Goal: Find specific page/section: Find specific page/section

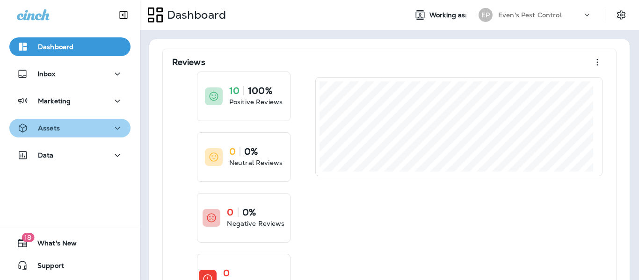
click at [84, 125] on div "Assets" at bounding box center [70, 129] width 106 height 12
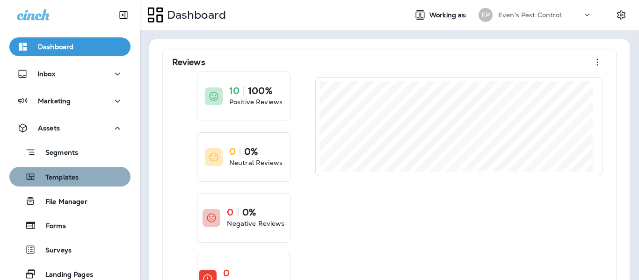
click at [92, 180] on div "Templates" at bounding box center [70, 177] width 114 height 14
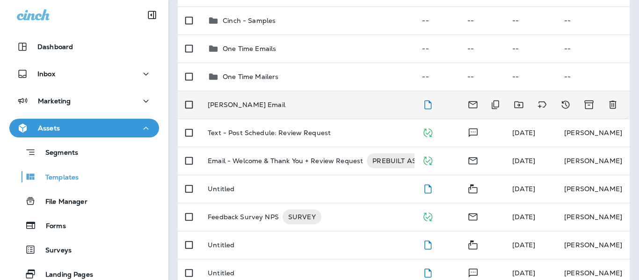
scroll to position [114, 0]
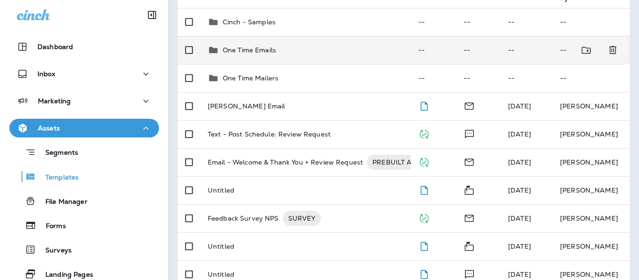
click at [360, 57] on td "One Time Emails" at bounding box center [305, 50] width 211 height 28
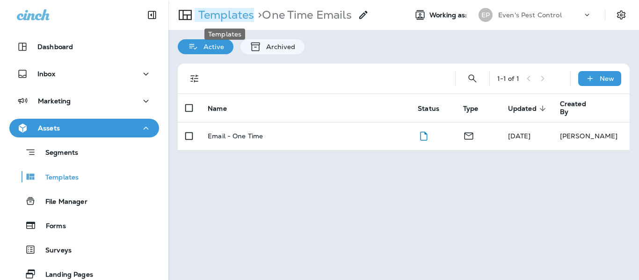
click at [240, 15] on p "Templates" at bounding box center [224, 15] width 59 height 14
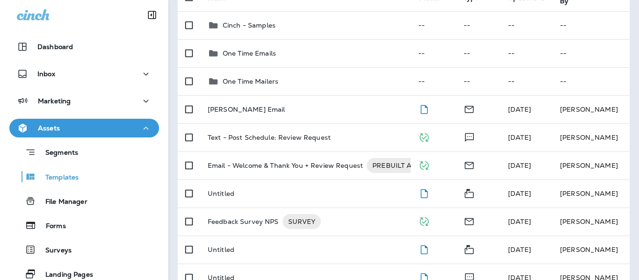
scroll to position [132, 0]
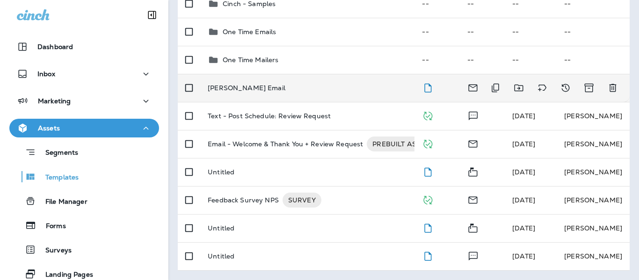
click at [331, 93] on td "[PERSON_NAME] Email" at bounding box center [307, 88] width 214 height 28
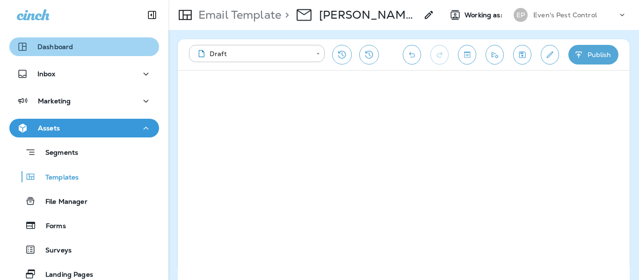
click at [117, 46] on div "Dashboard" at bounding box center [84, 46] width 135 height 11
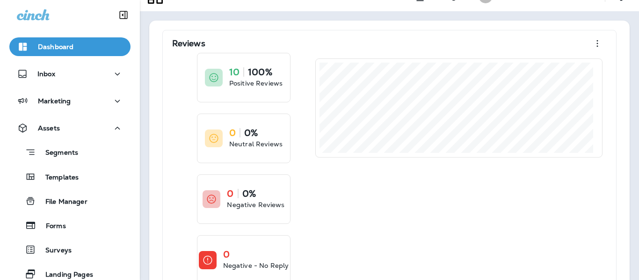
scroll to position [37, 0]
